Goal: Register for event/course

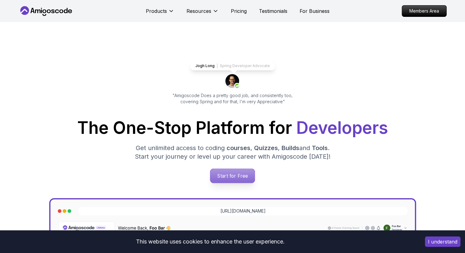
click at [228, 172] on p "Start for Free" at bounding box center [233, 176] width 44 height 14
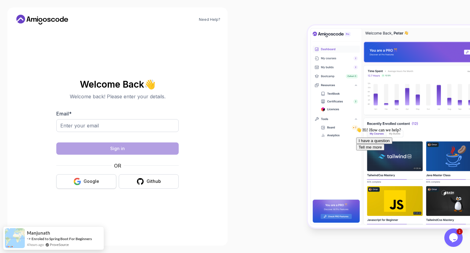
click at [99, 178] on button "Google" at bounding box center [86, 181] width 60 height 14
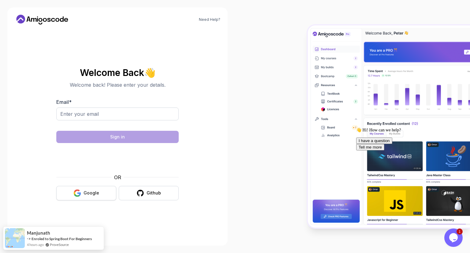
click at [92, 192] on div "Google" at bounding box center [92, 193] width 16 height 6
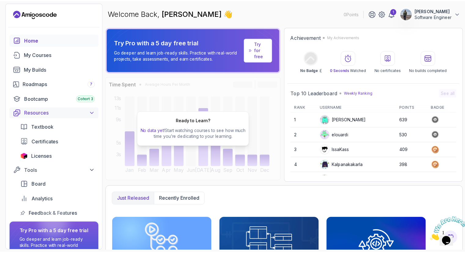
scroll to position [39, 0]
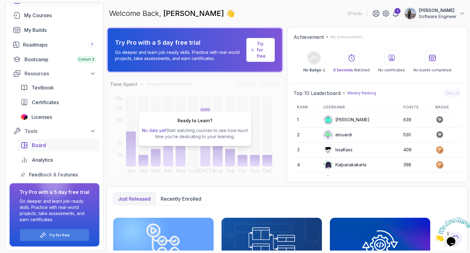
click at [66, 143] on div "Board" at bounding box center [64, 144] width 64 height 7
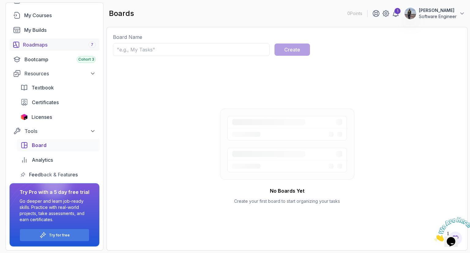
click at [50, 42] on div "Roadmaps 7" at bounding box center [59, 44] width 73 height 7
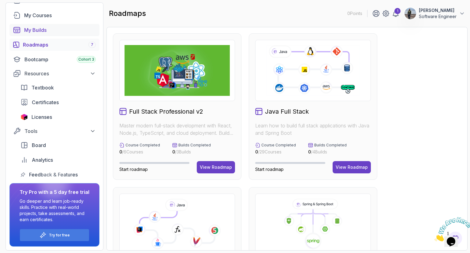
click at [50, 33] on div "My Builds" at bounding box center [60, 29] width 72 height 7
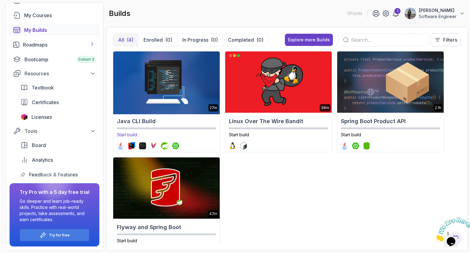
click at [159, 83] on img at bounding box center [166, 82] width 112 height 64
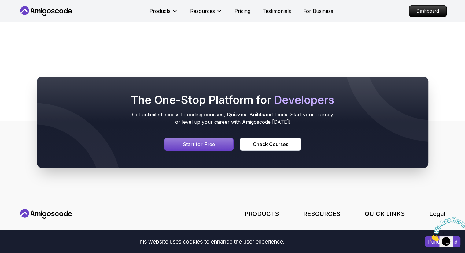
scroll to position [320, 0]
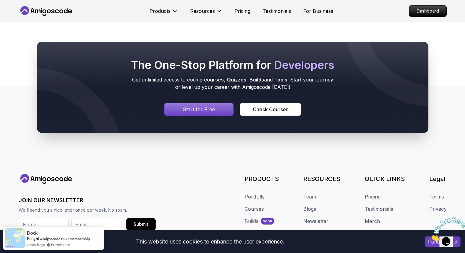
scroll to position [242, 0]
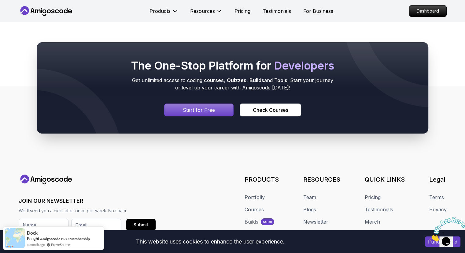
click at [199, 111] on p "Start for Free" at bounding box center [199, 109] width 32 height 7
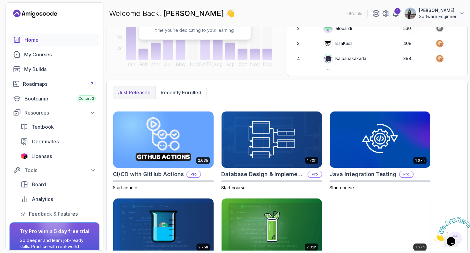
scroll to position [138, 0]
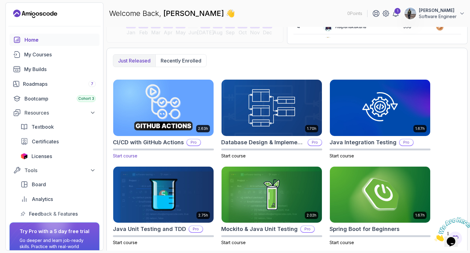
click at [183, 106] on img at bounding box center [163, 107] width 105 height 59
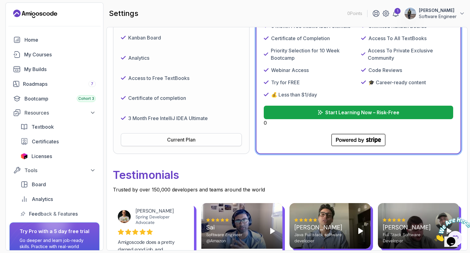
scroll to position [148, 0]
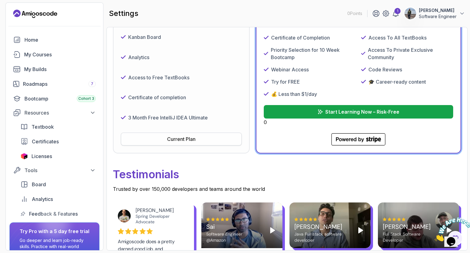
click at [181, 144] on button "Current Plan" at bounding box center [181, 139] width 121 height 13
click at [181, 135] on div "Current Plan" at bounding box center [181, 138] width 28 height 7
click at [178, 137] on div "Current Plan" at bounding box center [181, 138] width 28 height 7
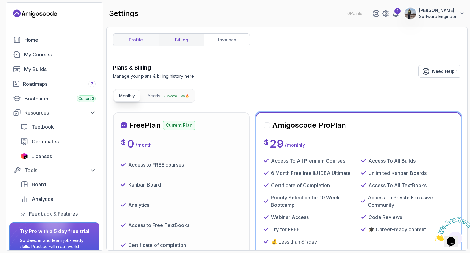
click at [146, 42] on link "profile" at bounding box center [135, 40] width 45 height 12
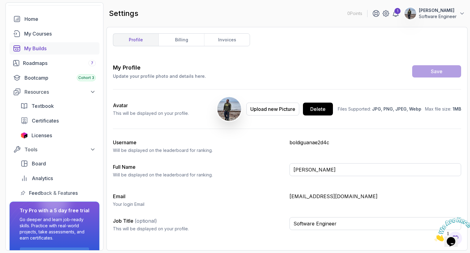
scroll to position [39, 0]
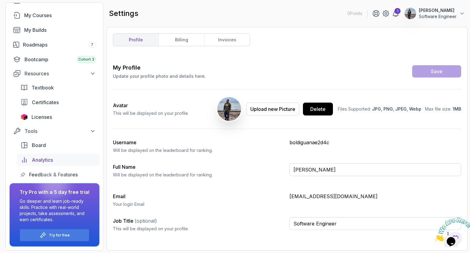
click at [39, 160] on span "Analytics" at bounding box center [42, 159] width 21 height 7
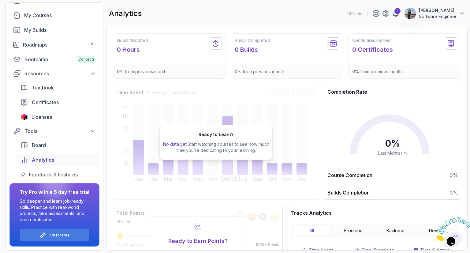
scroll to position [60, 0]
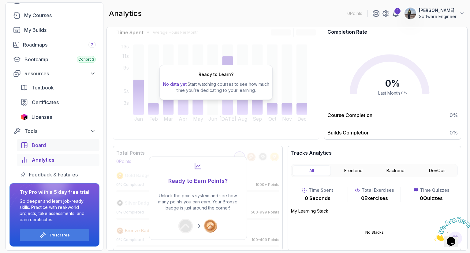
click at [38, 144] on span "Board" at bounding box center [39, 144] width 14 height 7
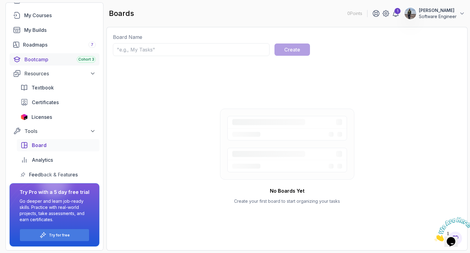
click at [43, 61] on div "Bootcamp Cohort 3" at bounding box center [59, 59] width 71 height 7
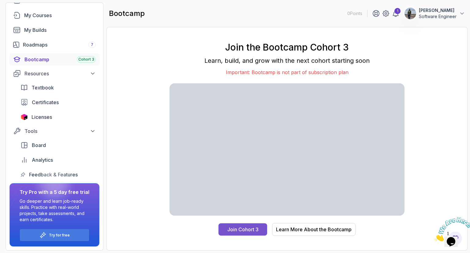
click at [249, 230] on div "Join Cohort 3" at bounding box center [242, 229] width 31 height 7
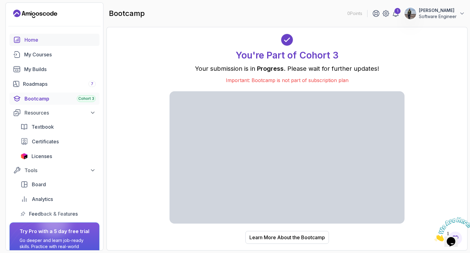
click at [35, 35] on link "Home" at bounding box center [54, 40] width 90 height 12
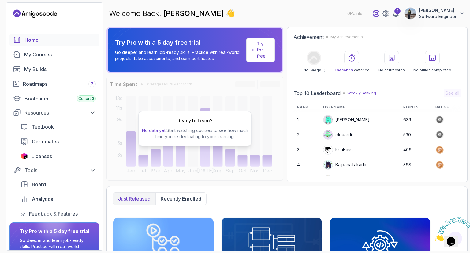
click at [373, 14] on icon at bounding box center [376, 13] width 6 height 6
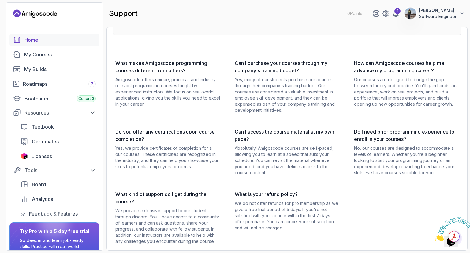
click at [33, 39] on div "Home" at bounding box center [59, 39] width 71 height 7
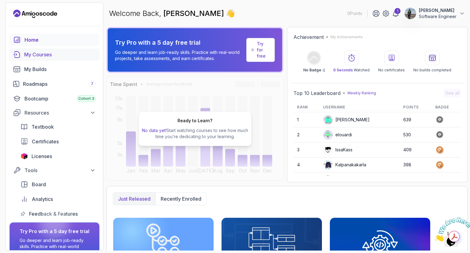
click at [39, 57] on div "My Courses" at bounding box center [60, 54] width 72 height 7
